Goal: Task Accomplishment & Management: Use online tool/utility

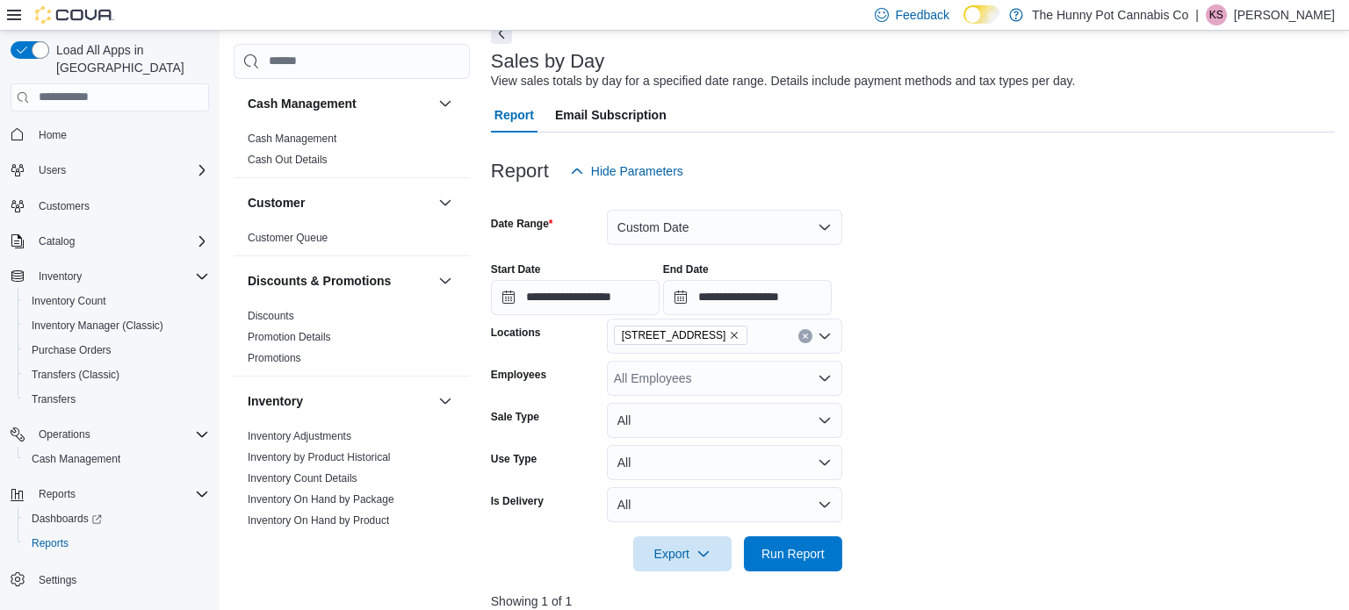
scroll to position [91, 0]
click at [832, 301] on input "**********" at bounding box center [747, 299] width 169 height 35
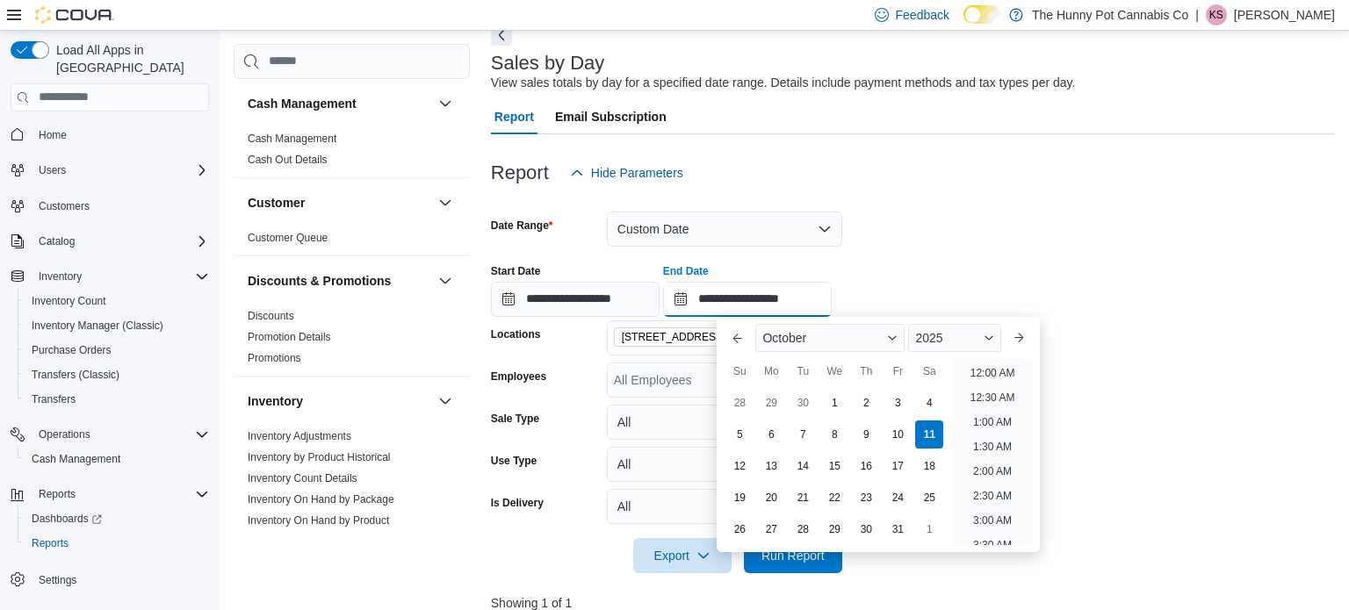
scroll to position [997, 0]
click at [989, 411] on li "9:00 PM" at bounding box center [993, 408] width 54 height 21
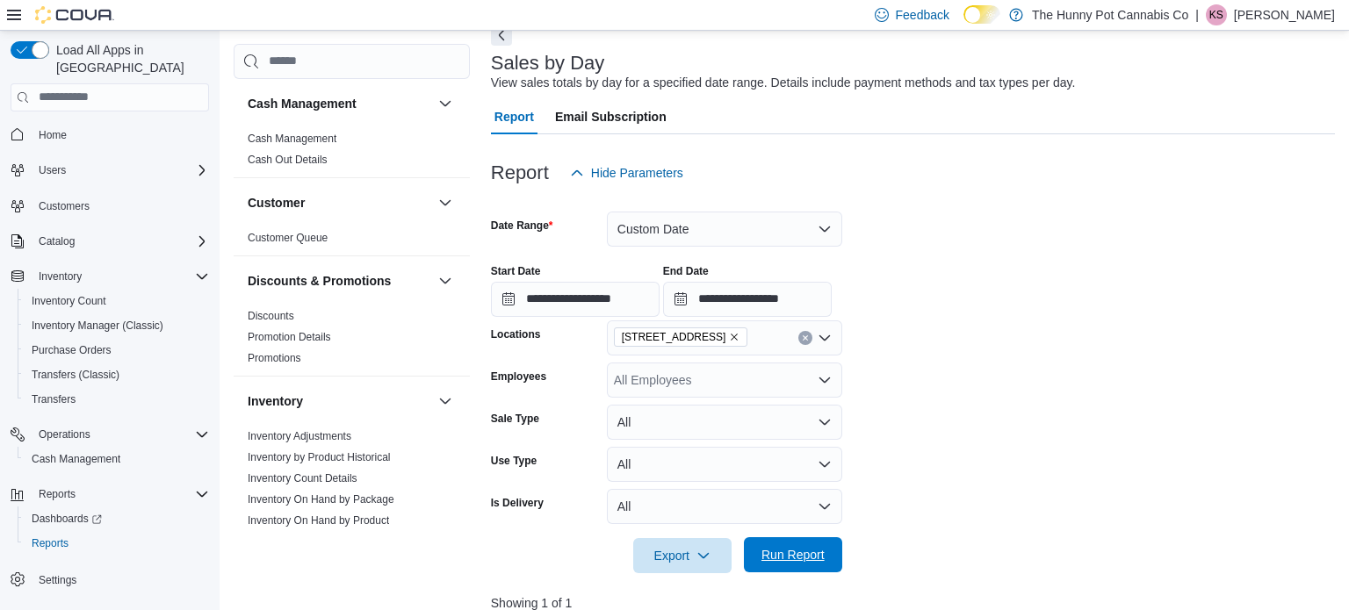
click at [787, 557] on span "Run Report" at bounding box center [792, 555] width 63 height 18
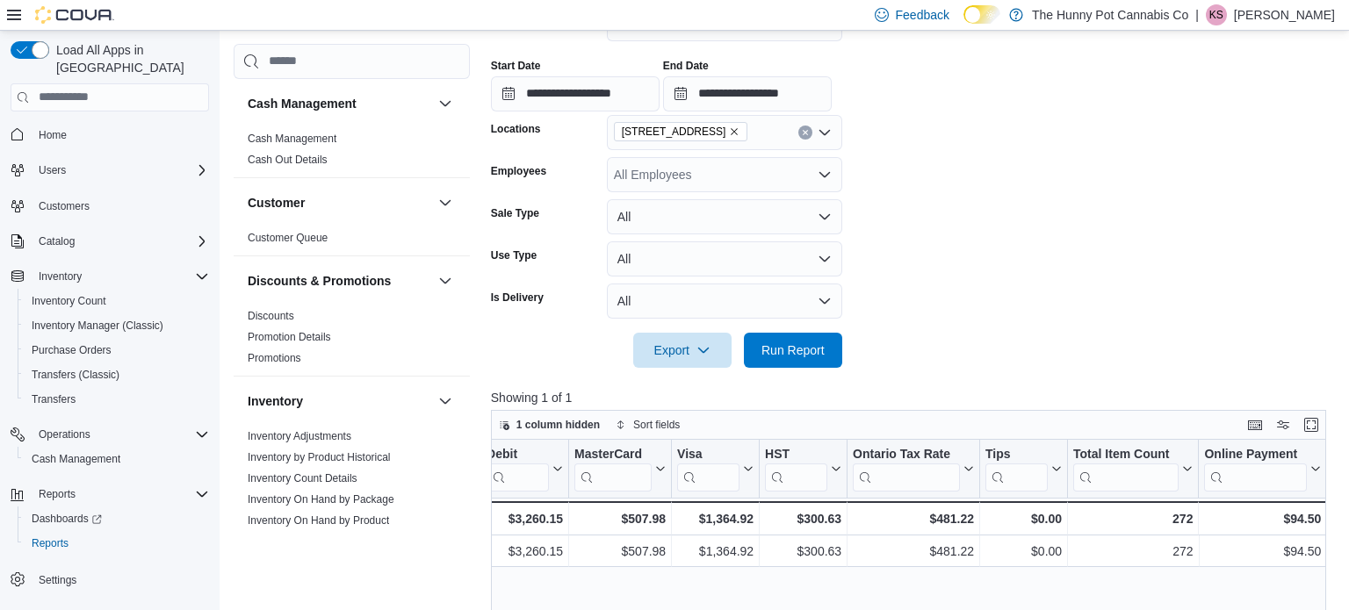
scroll to position [295, 0]
click at [832, 98] on input "**********" at bounding box center [747, 95] width 169 height 35
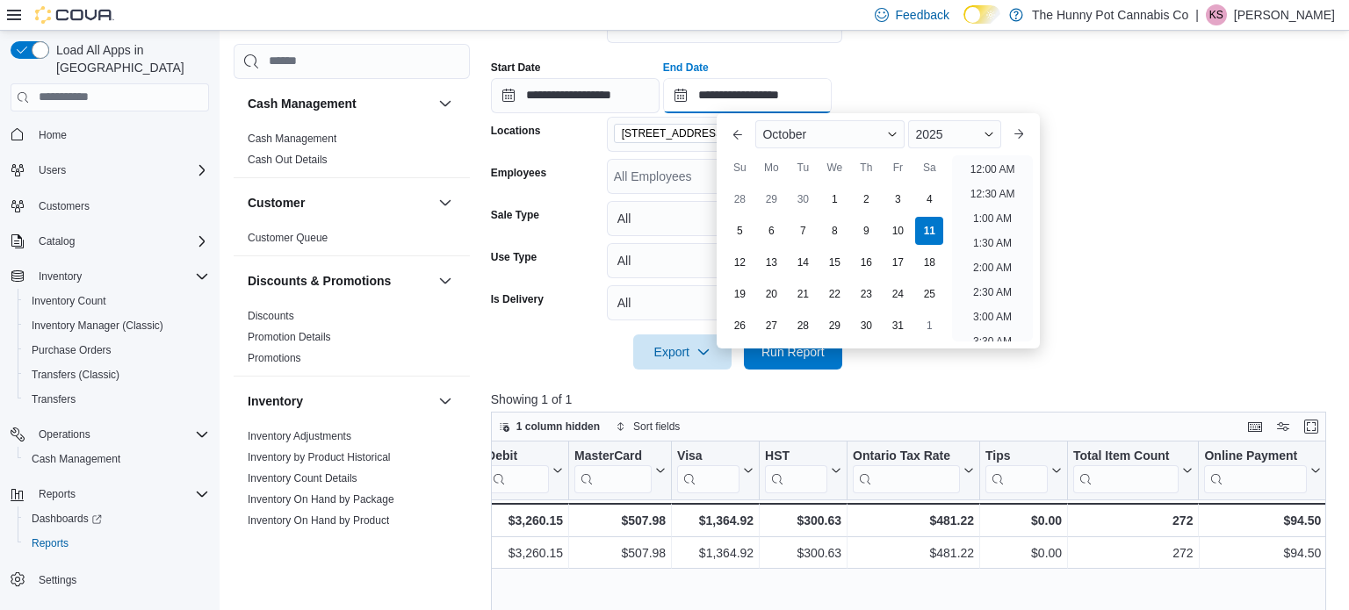
scroll to position [997, 0]
click at [1001, 248] on li "10:00 PM" at bounding box center [991, 253] width 59 height 21
type input "**********"
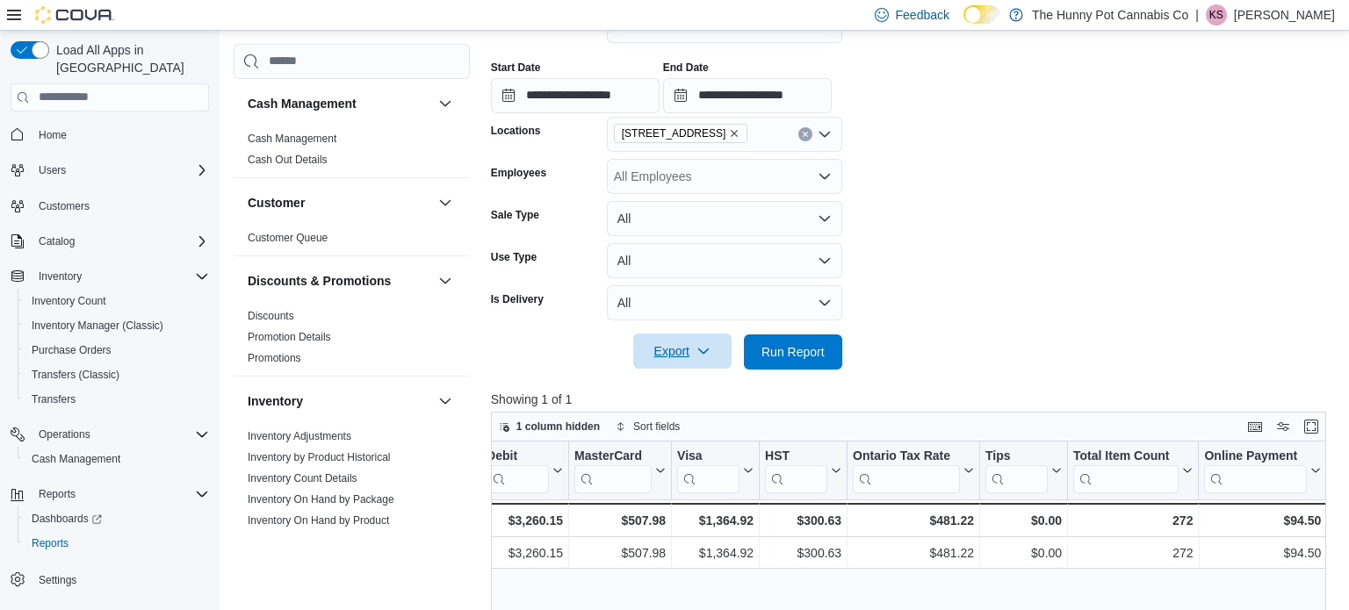
click at [711, 344] on span "Export" at bounding box center [682, 351] width 77 height 35
click at [809, 349] on span "Run Report" at bounding box center [792, 351] width 63 height 18
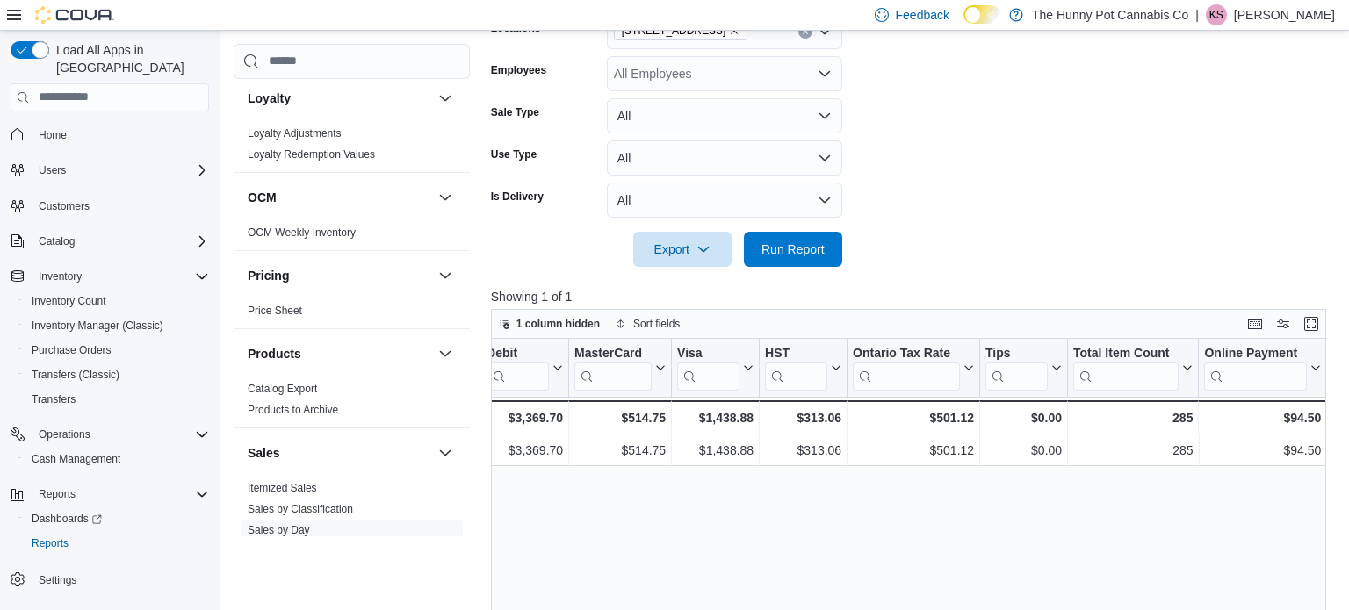
scroll to position [950, 0]
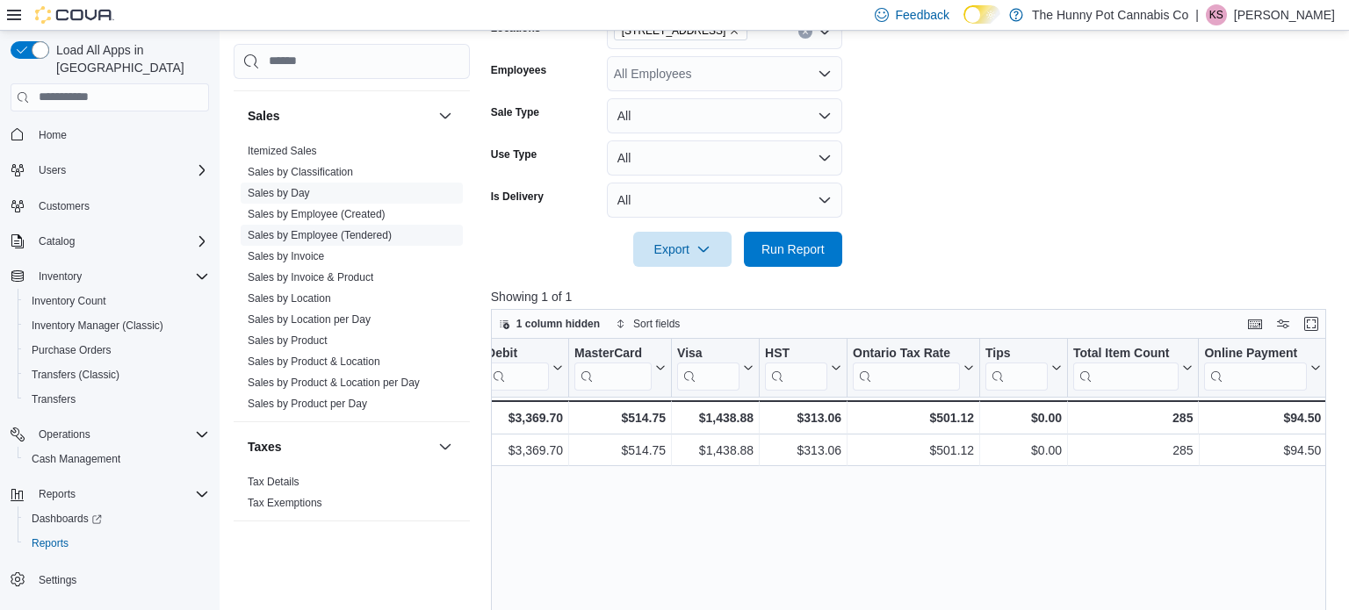
click at [352, 229] on link "Sales by Employee (Tendered)" at bounding box center [320, 235] width 144 height 12
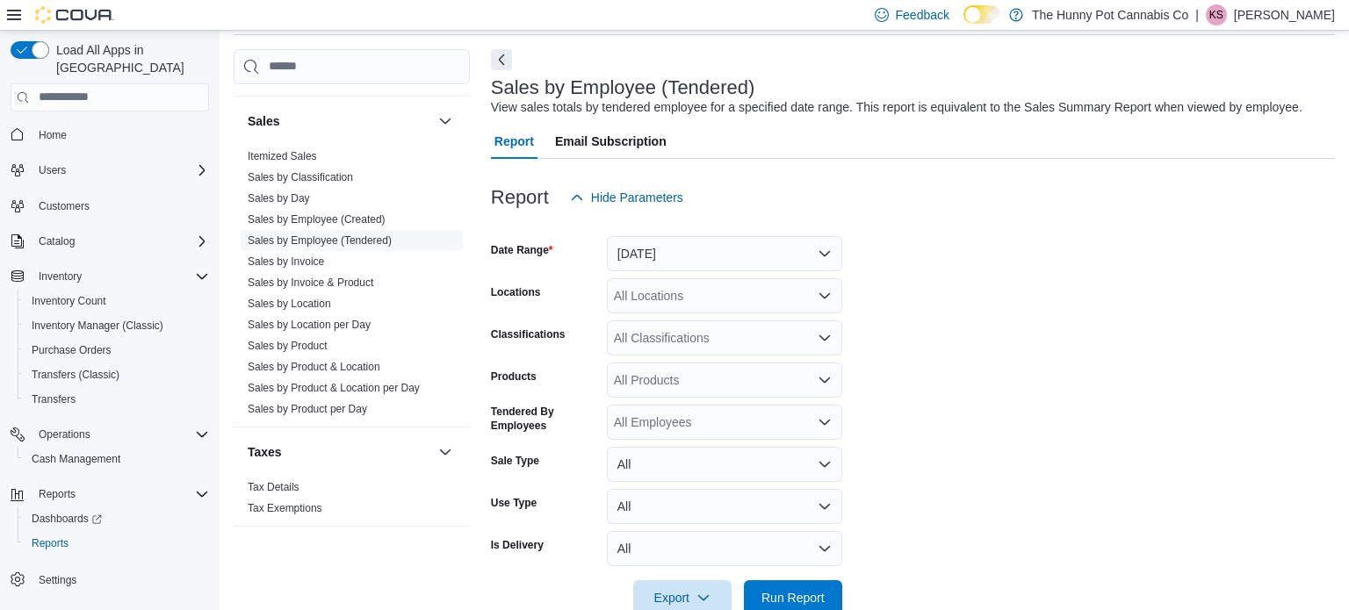
scroll to position [40, 0]
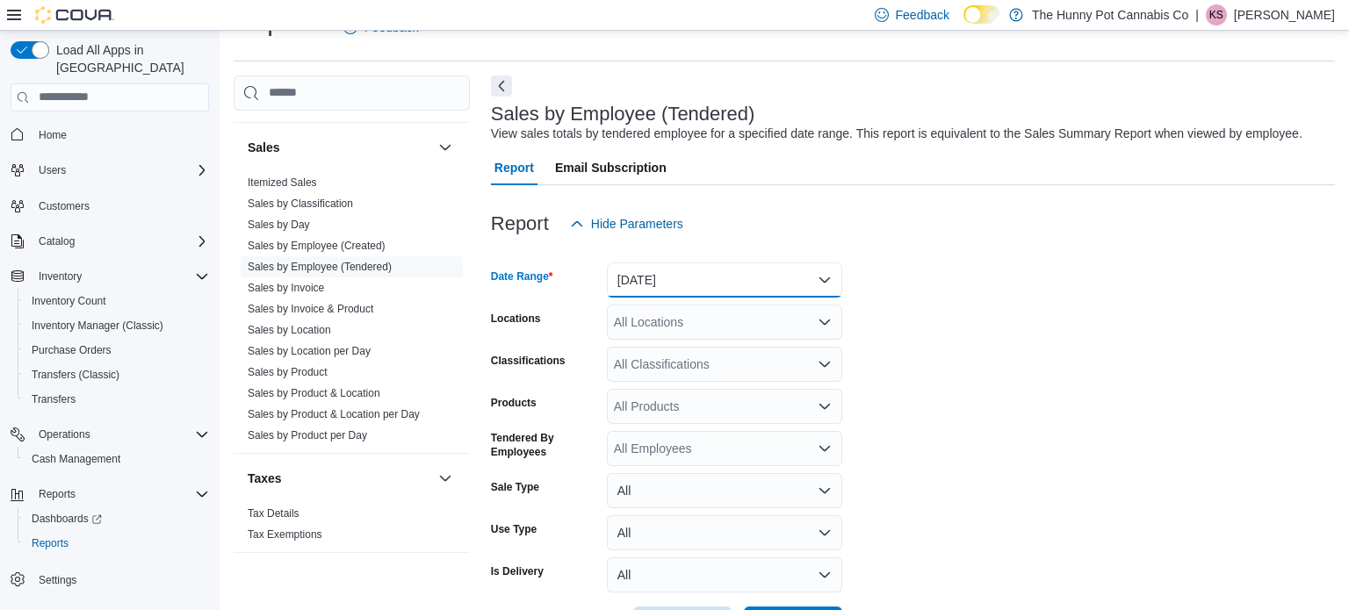
click at [725, 275] on button "[DATE]" at bounding box center [724, 280] width 235 height 35
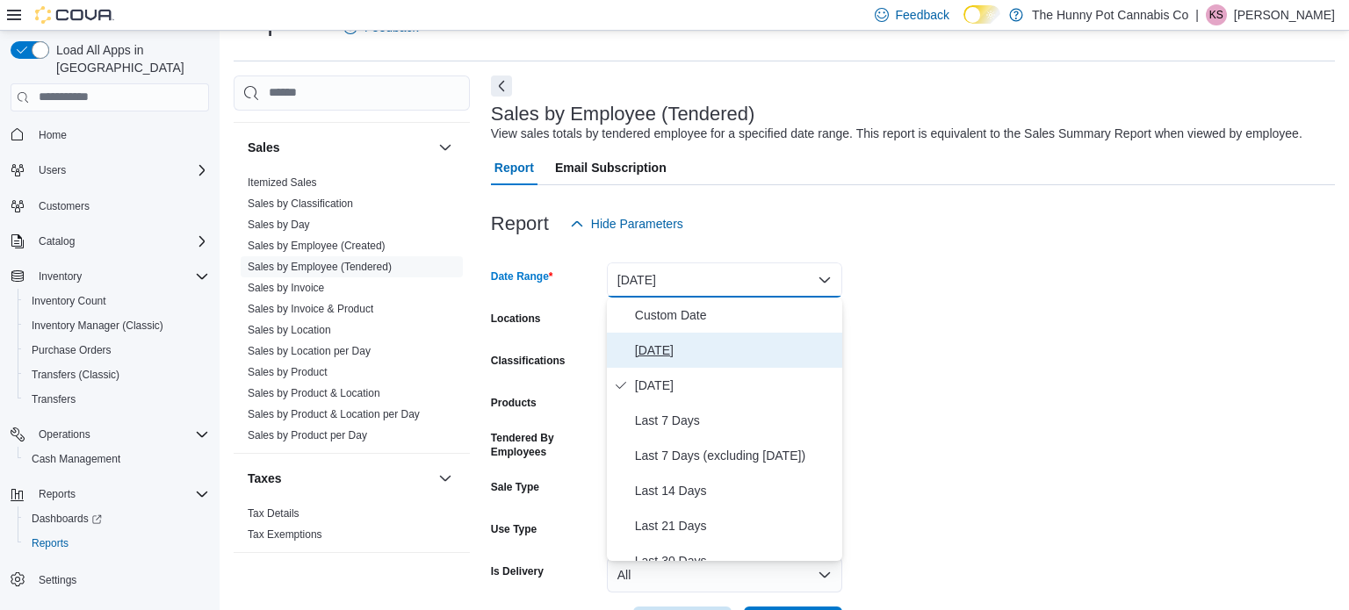
click at [673, 347] on span "[DATE]" at bounding box center [735, 350] width 200 height 21
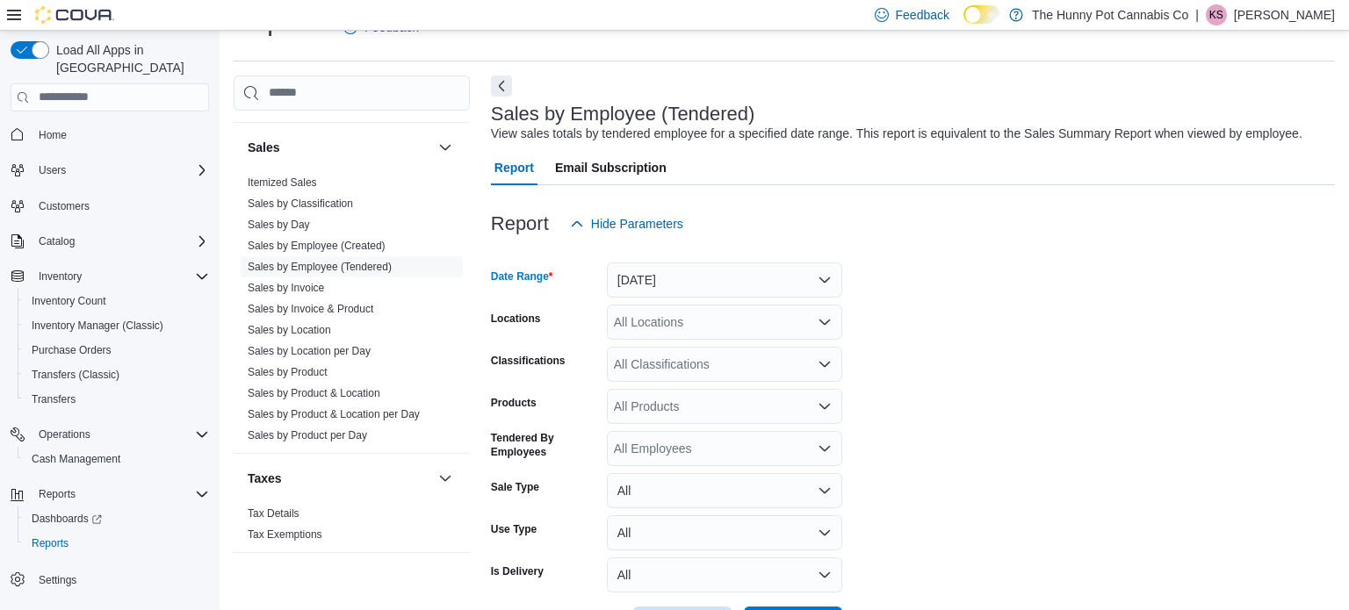
click at [676, 323] on div "All Locations" at bounding box center [724, 322] width 235 height 35
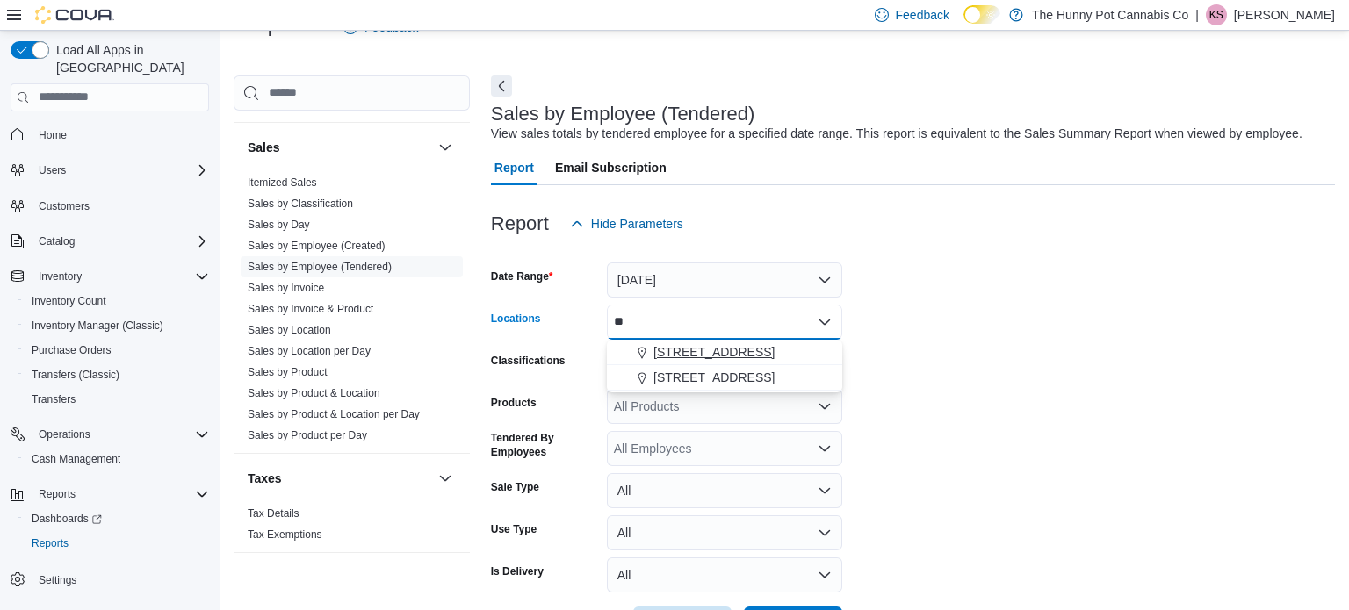
type input "**"
click at [695, 352] on span "[STREET_ADDRESS]" at bounding box center [713, 352] width 121 height 18
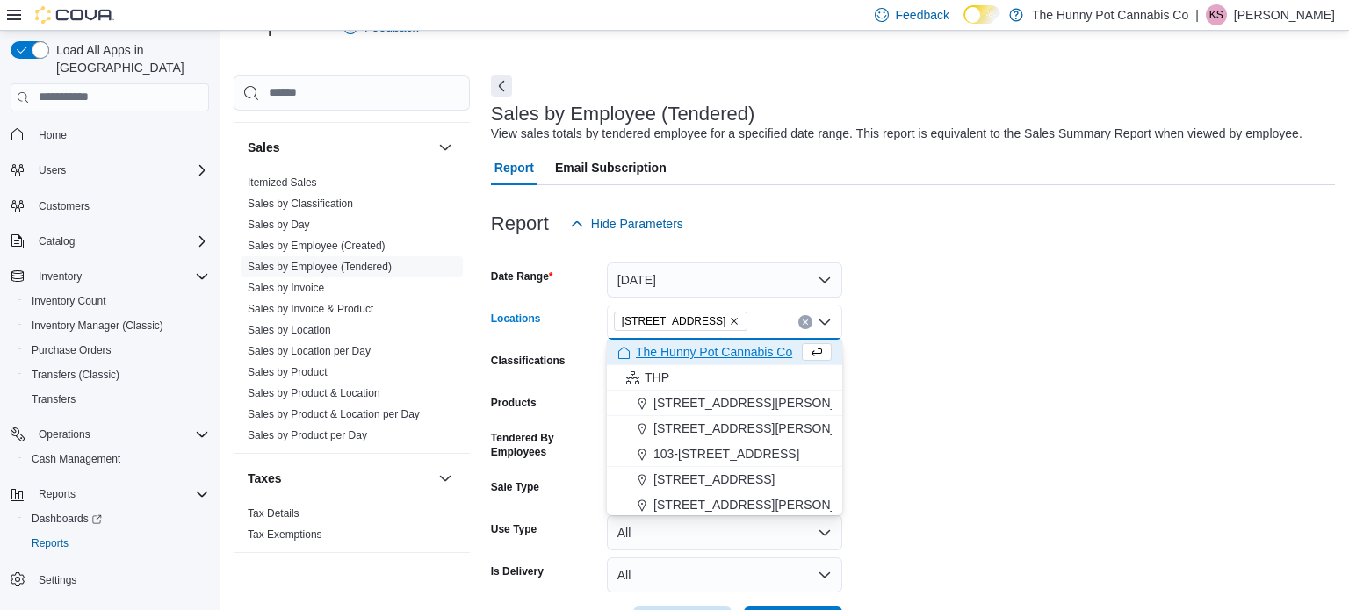
click at [906, 346] on form "Date Range [DATE] Locations [STREET_ADDRESS] Selected. [STREET_ADDRESS] Press B…" at bounding box center [913, 441] width 844 height 400
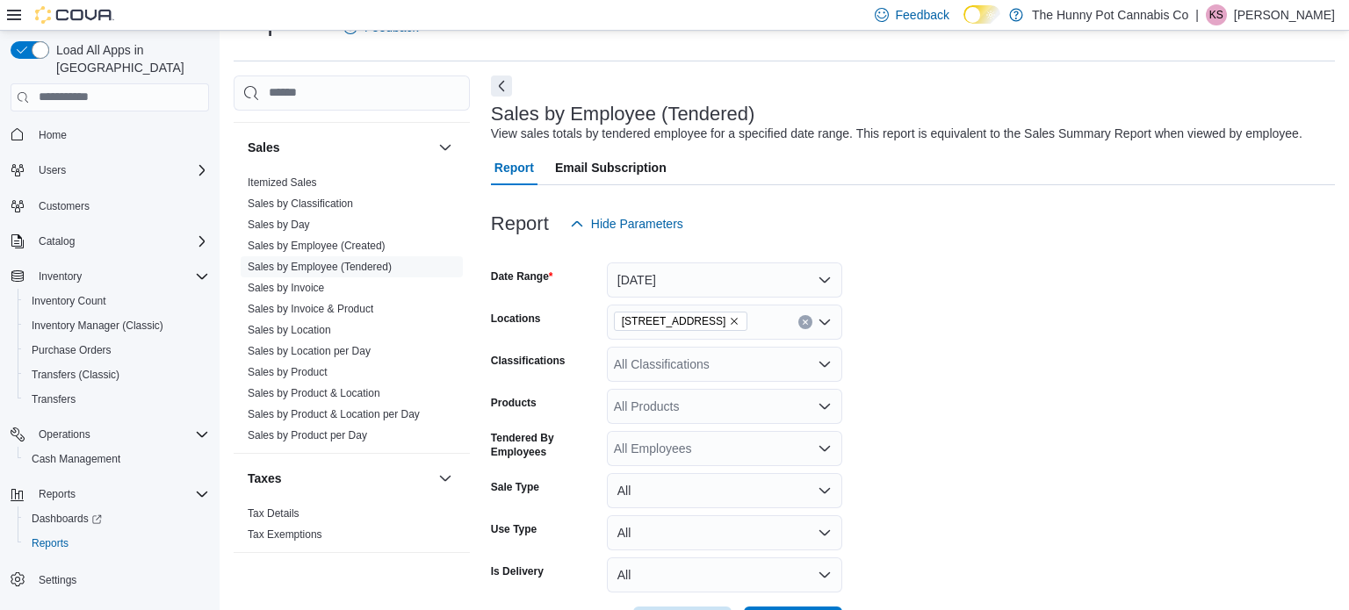
scroll to position [106, 0]
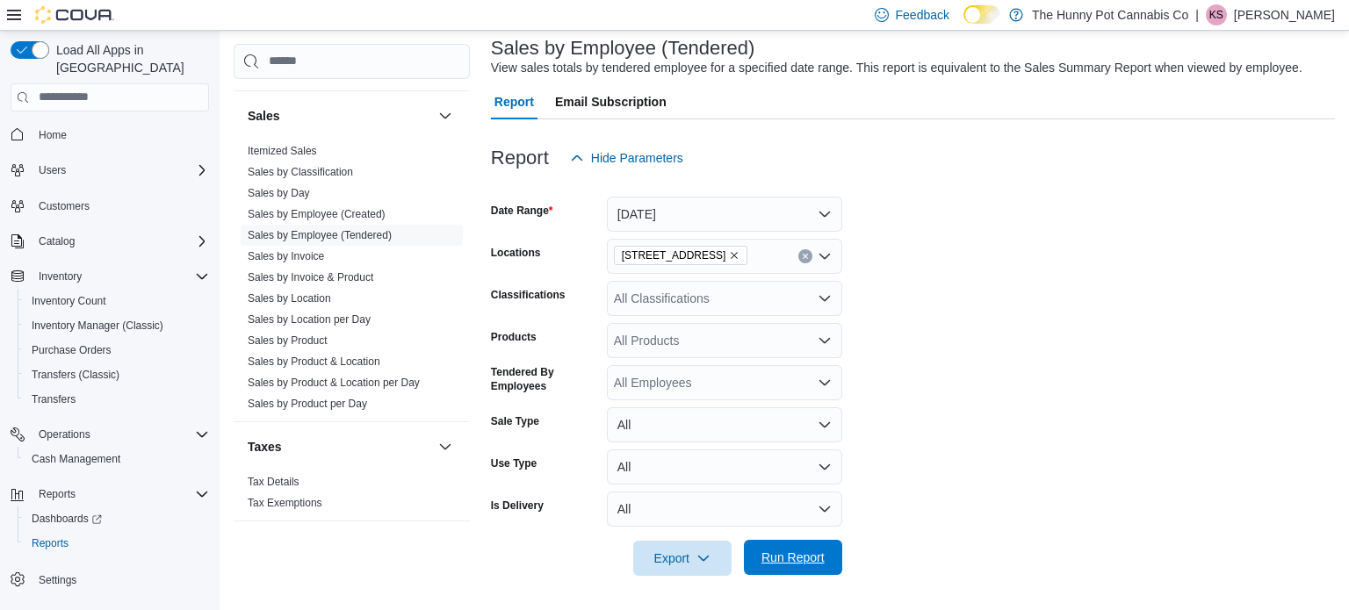
click at [779, 558] on span "Run Report" at bounding box center [792, 558] width 63 height 18
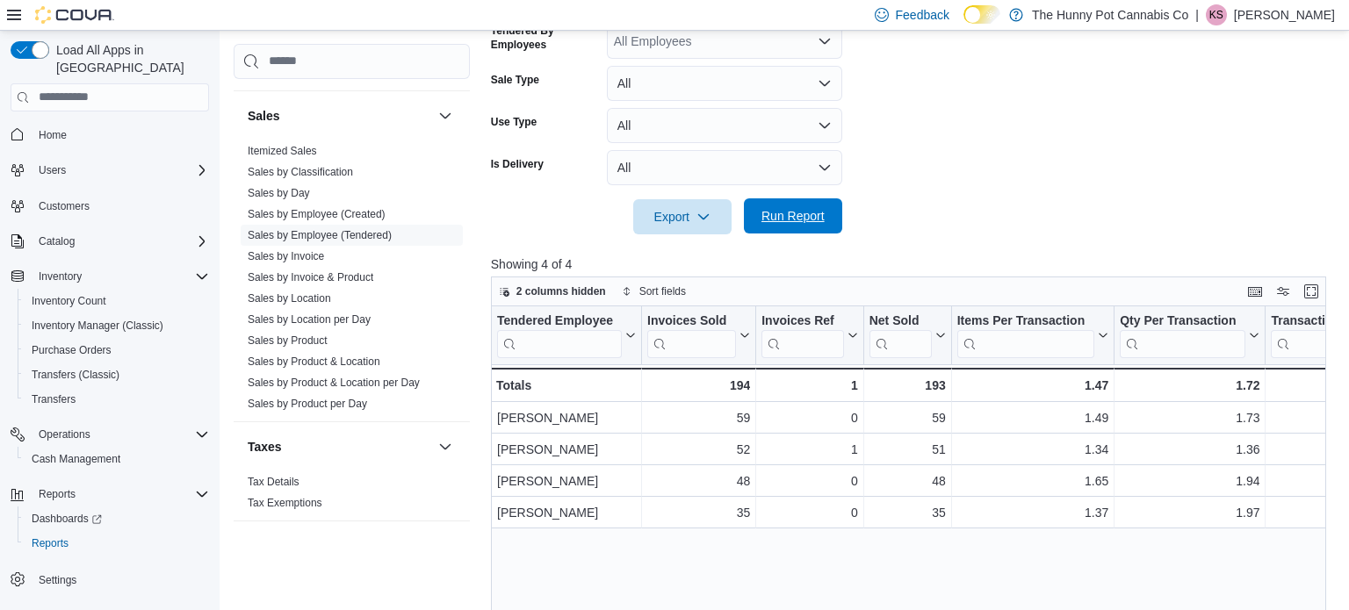
scroll to position [451, 0]
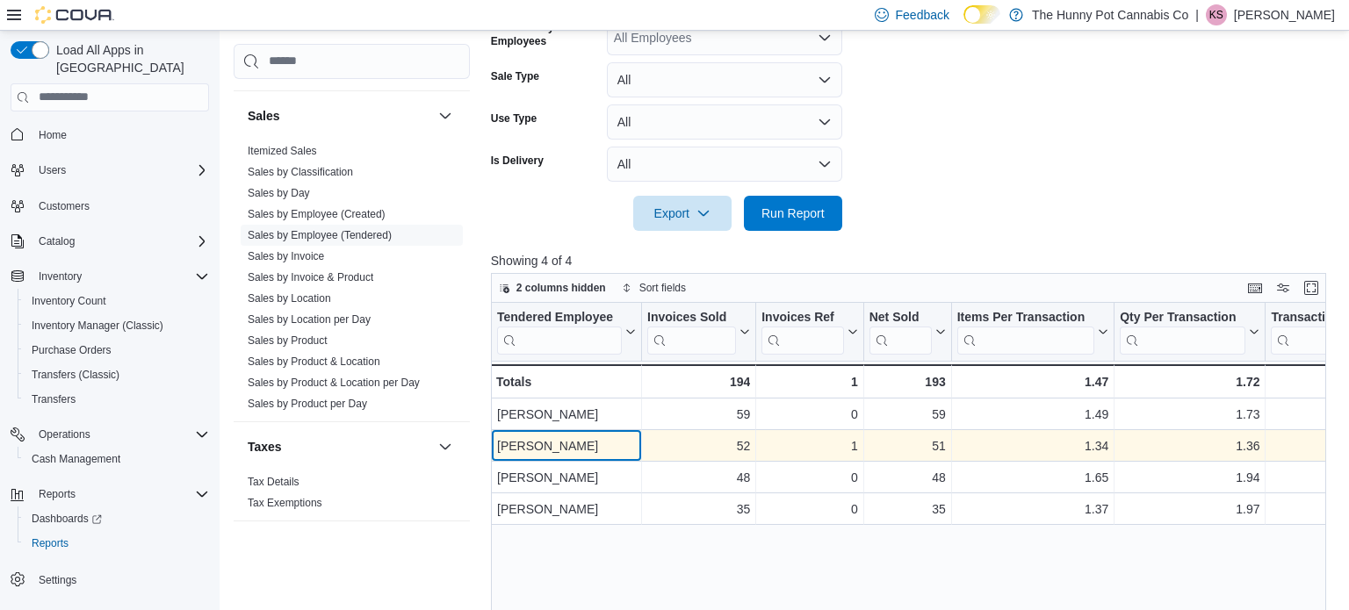
click at [636, 440] on div "[PERSON_NAME] - Tendered Employee, column 1, row 2" at bounding box center [566, 446] width 151 height 32
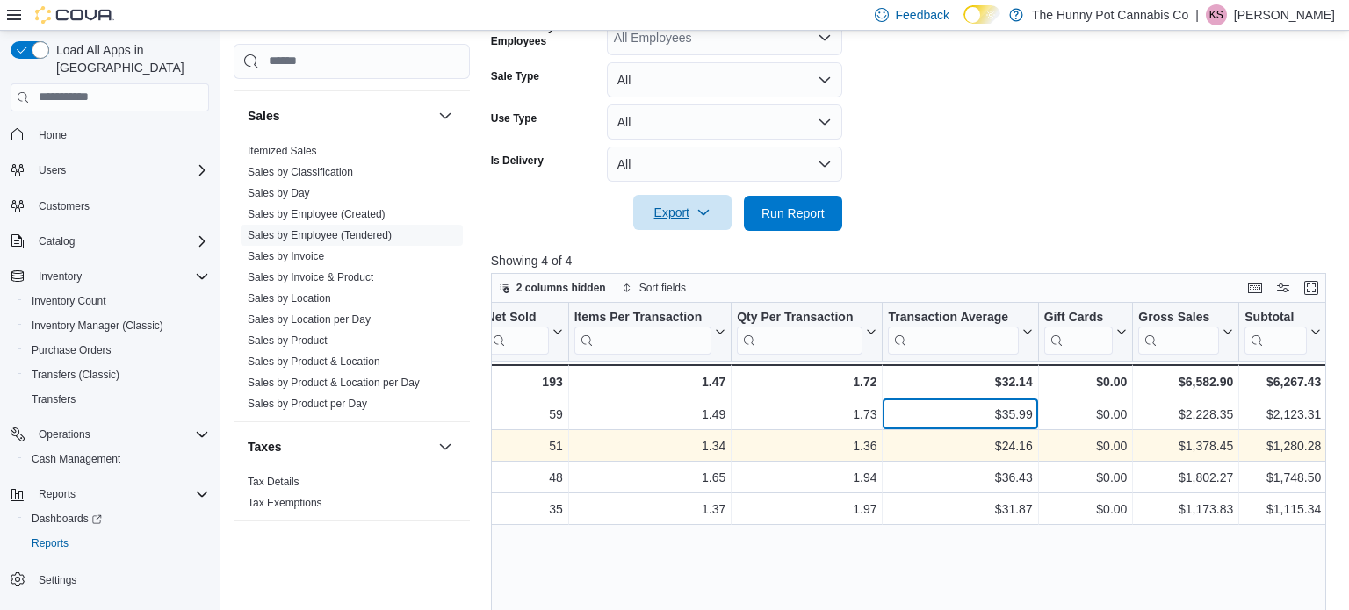
scroll to position [0, 0]
